Goal: Task Accomplishment & Management: Use online tool/utility

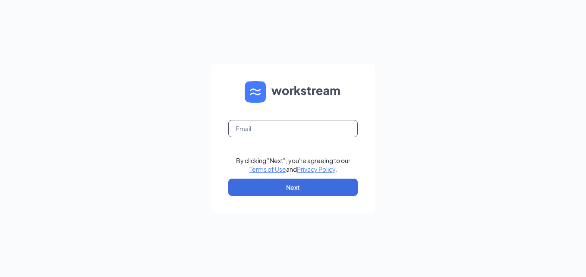
click at [301, 125] on input "text" at bounding box center [292, 128] width 129 height 17
type input "jjsagriff@gmail.com"
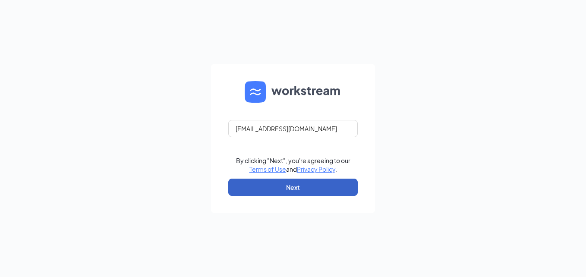
click at [289, 186] on button "Next" at bounding box center [292, 187] width 129 height 17
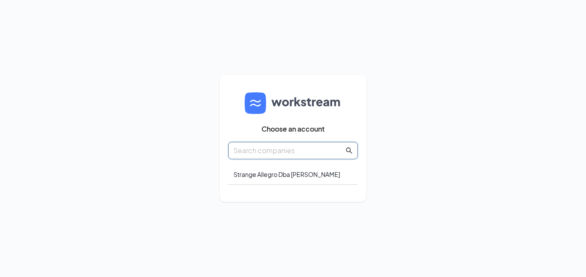
click at [306, 150] on input "text" at bounding box center [288, 150] width 110 height 11
click at [315, 192] on div "Choose an account Strange Allegro Dba Jimmy Johns" at bounding box center [292, 139] width 129 height 110
click at [301, 174] on div "Strange Allegro Dba Jimmy Johns" at bounding box center [292, 174] width 129 height 20
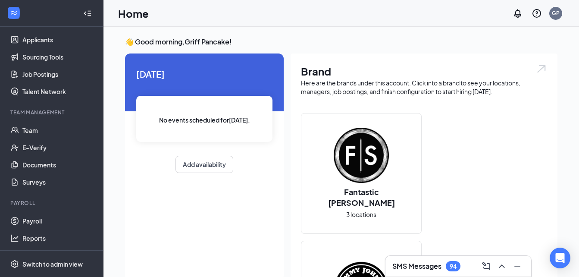
scroll to position [94, 0]
click at [31, 225] on link "Payroll" at bounding box center [59, 221] width 74 height 17
